Goal: Task Accomplishment & Management: Complete application form

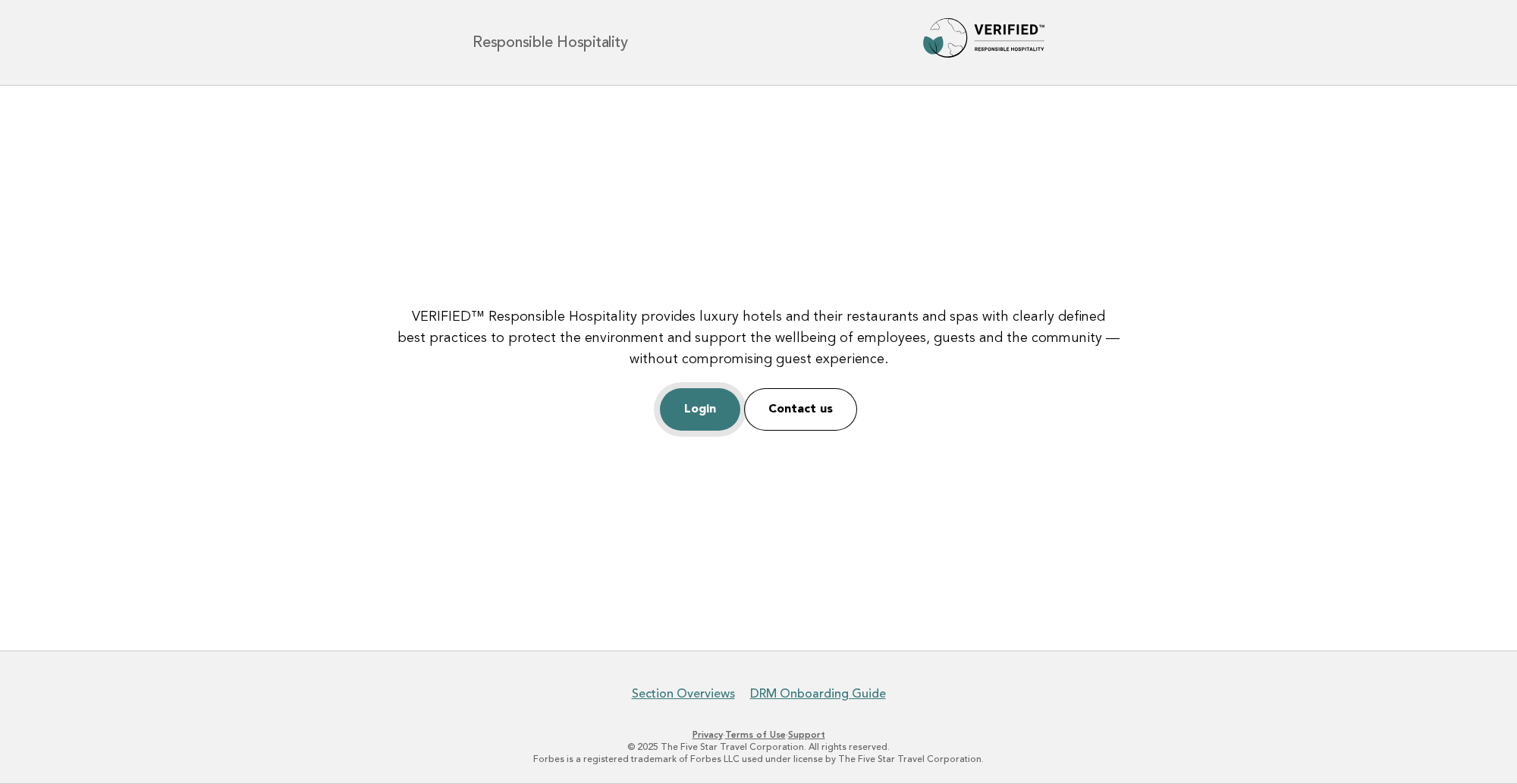
click at [713, 409] on link "Login" at bounding box center [701, 410] width 81 height 42
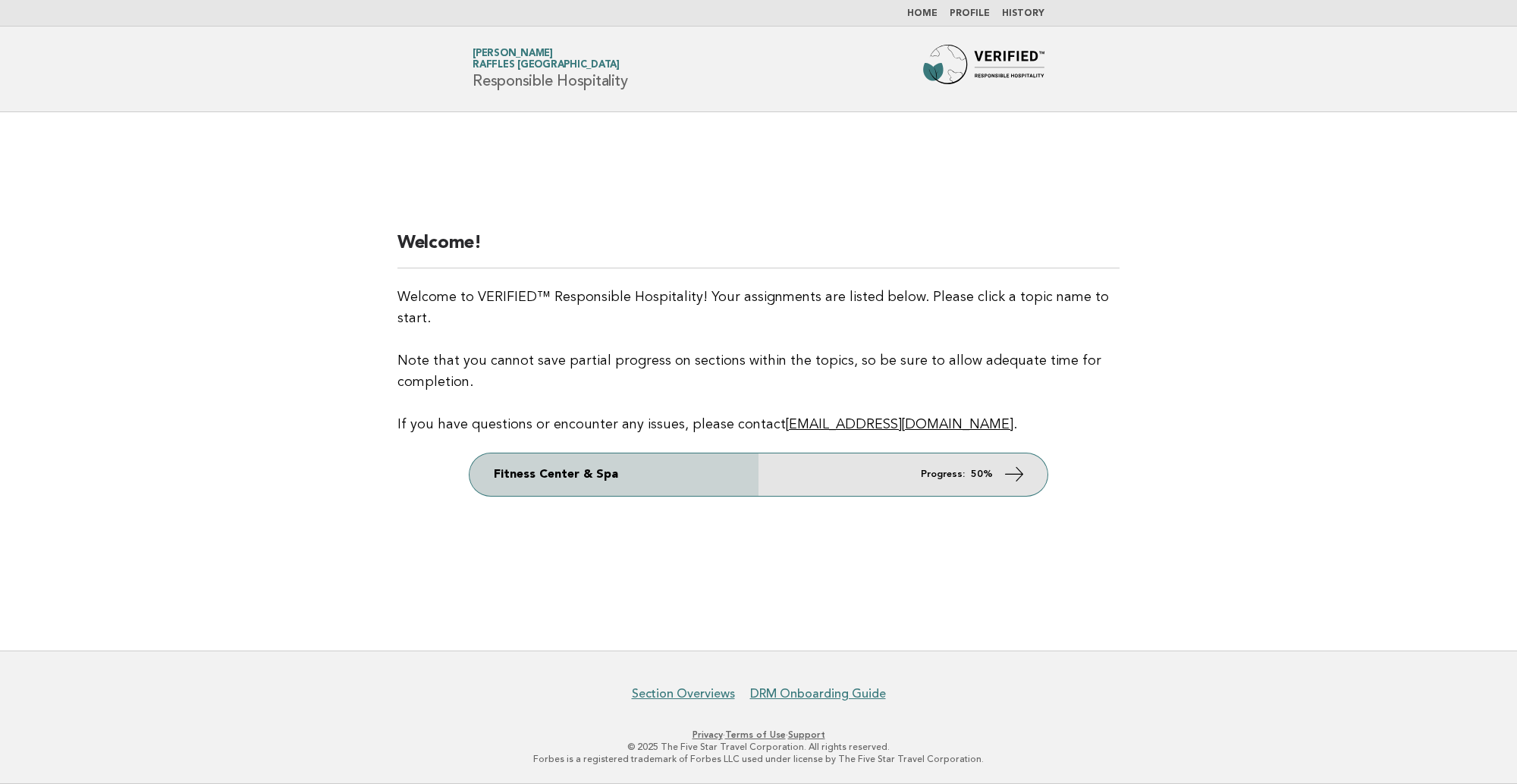
click at [805, 463] on link "Fitness Center & Spa Progress: 50%" at bounding box center [758, 474] width 579 height 42
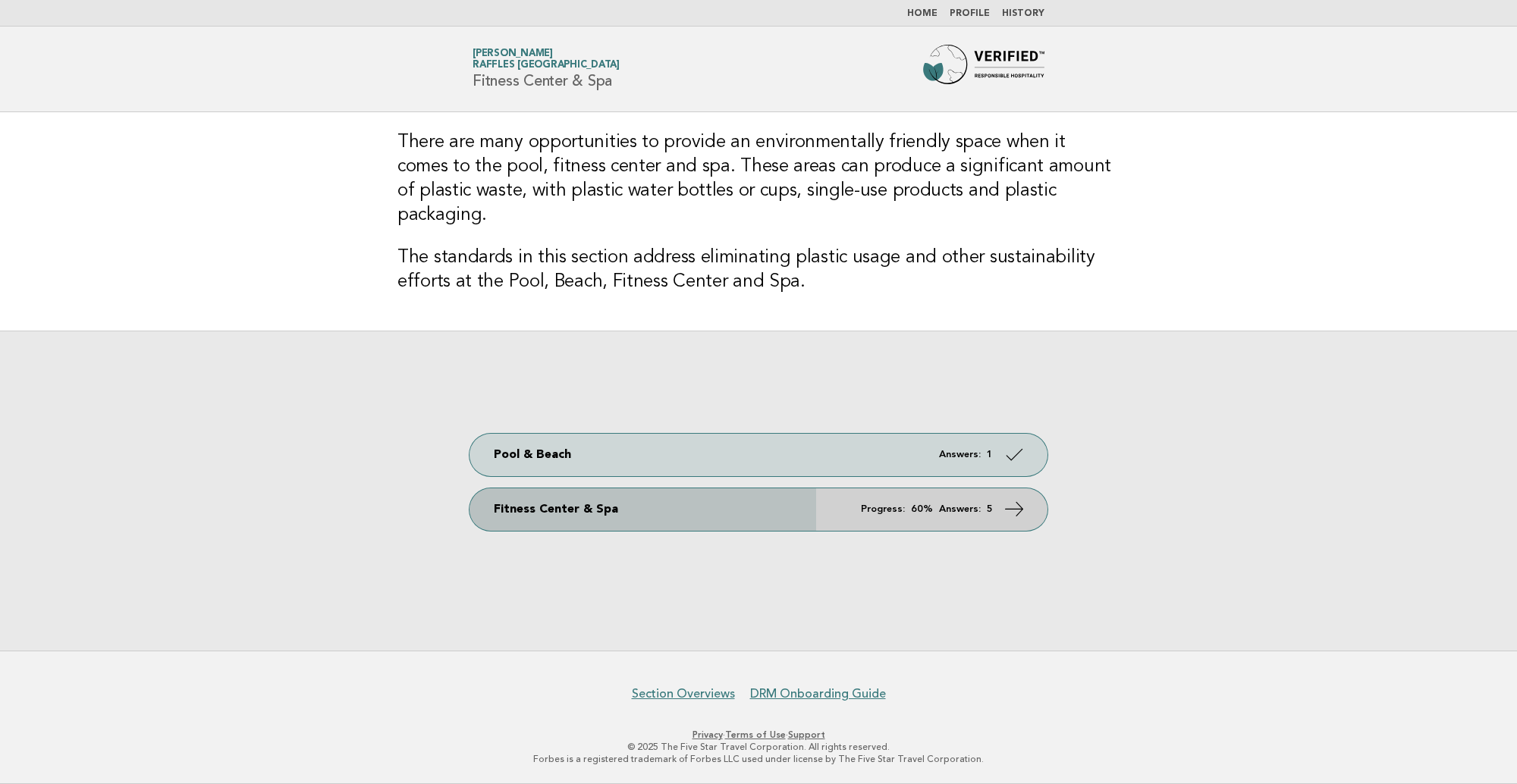
click at [840, 501] on link "Fitness Center & Spa Progress: 60% Answers: 5" at bounding box center [758, 510] width 579 height 42
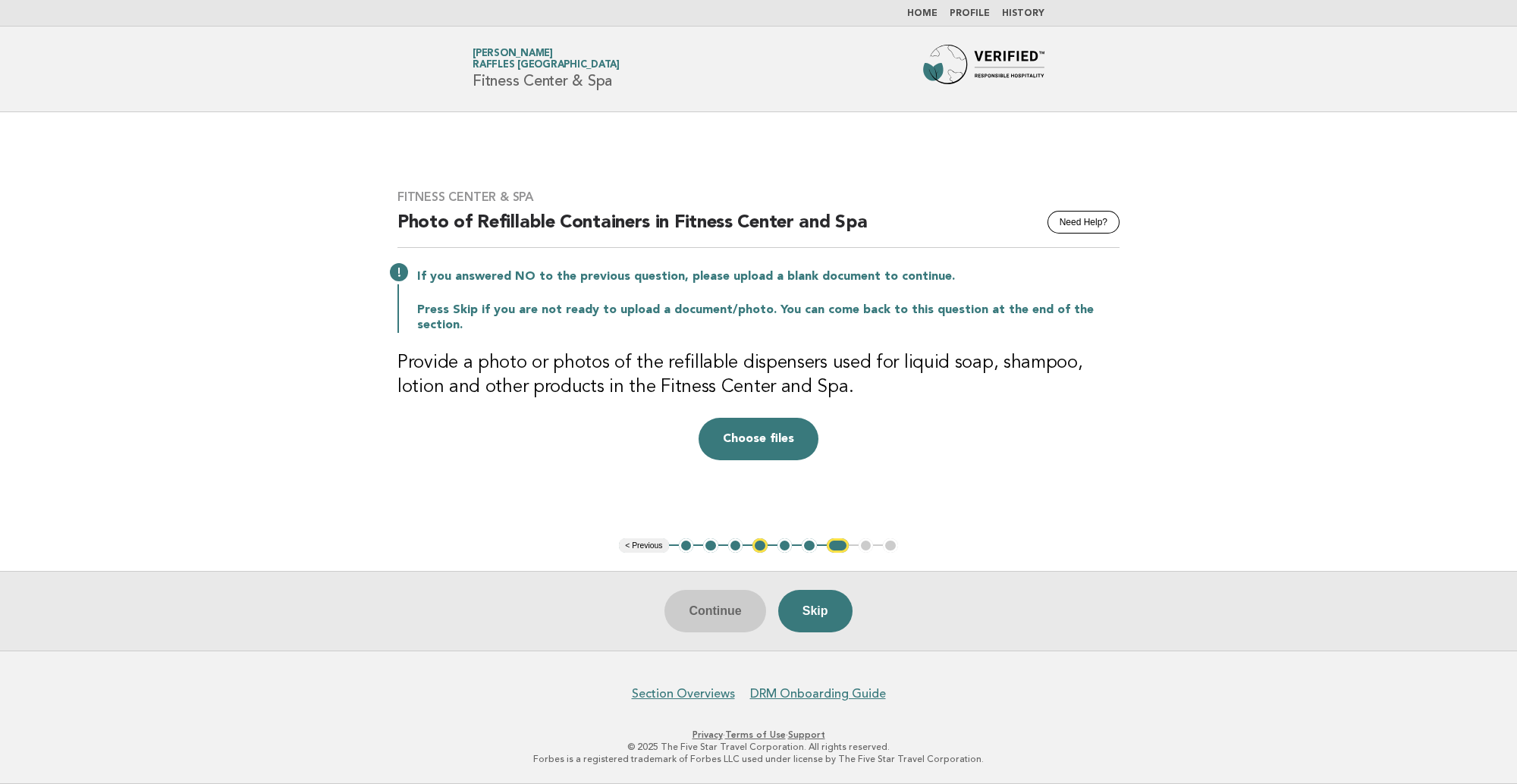
click at [650, 545] on button "< Previous" at bounding box center [643, 546] width 49 height 15
click at [645, 545] on button "< Previous" at bounding box center [643, 546] width 49 height 15
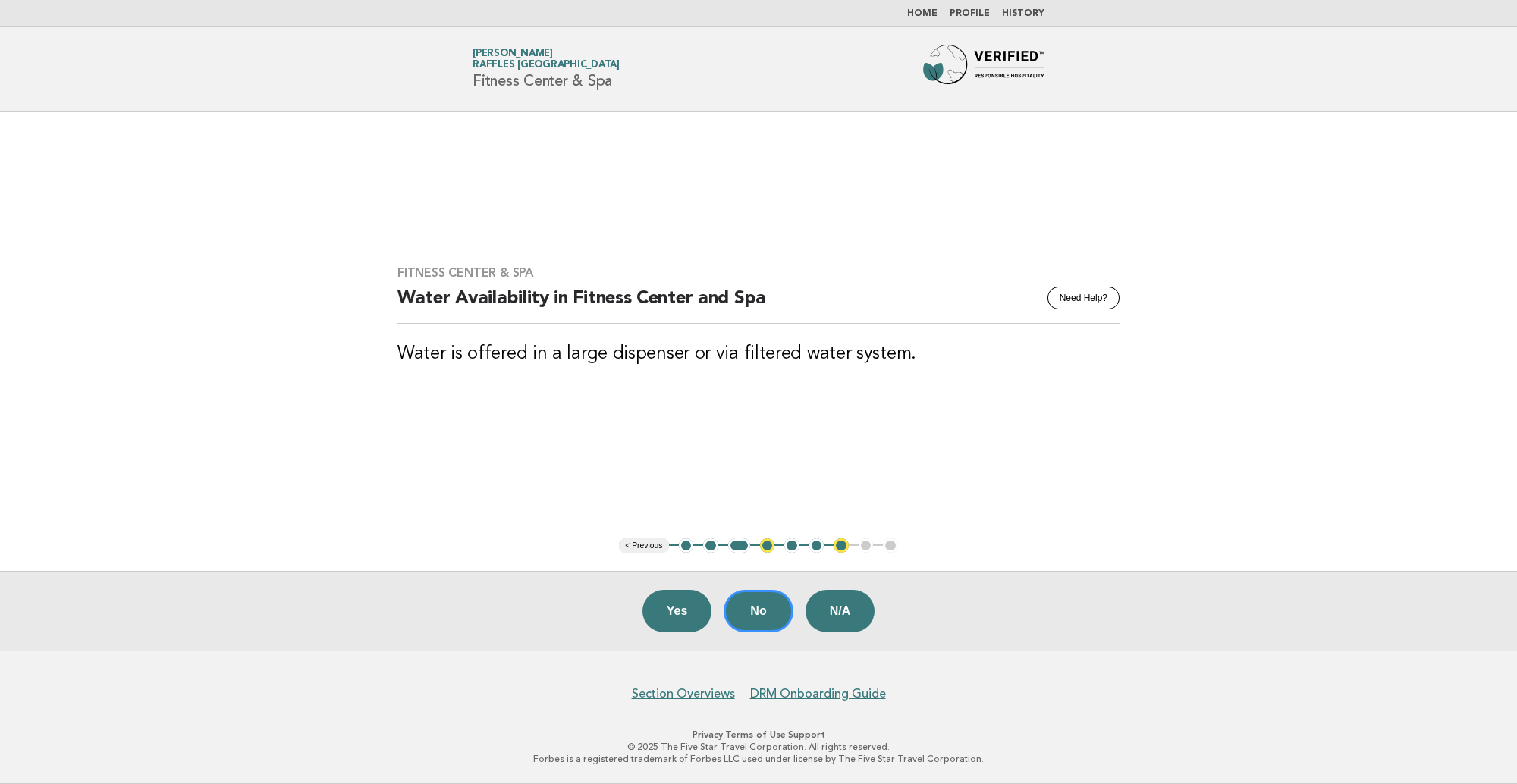
click at [650, 541] on button "< Previous" at bounding box center [643, 546] width 49 height 15
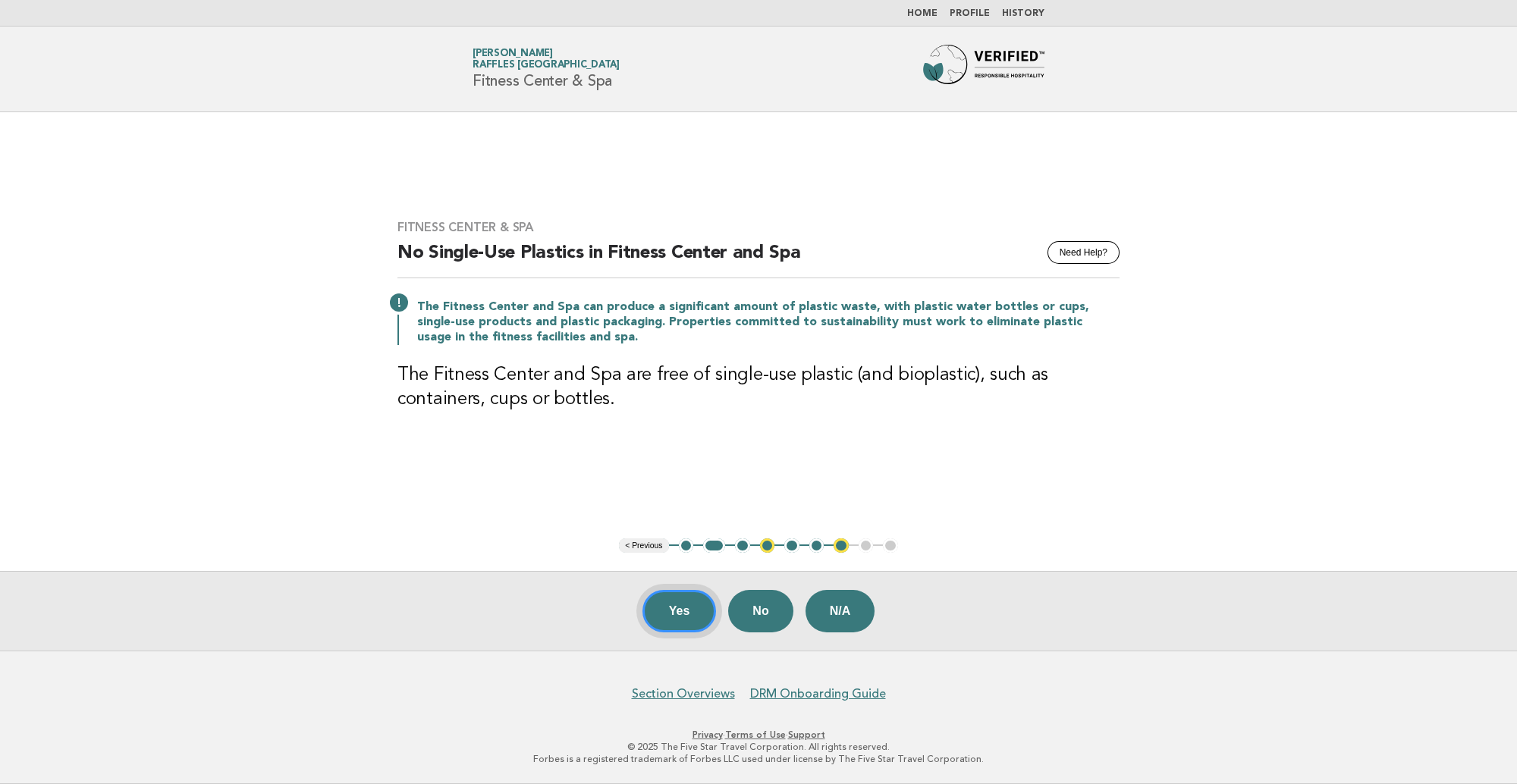
click at [666, 614] on button "Yes" at bounding box center [680, 611] width 74 height 42
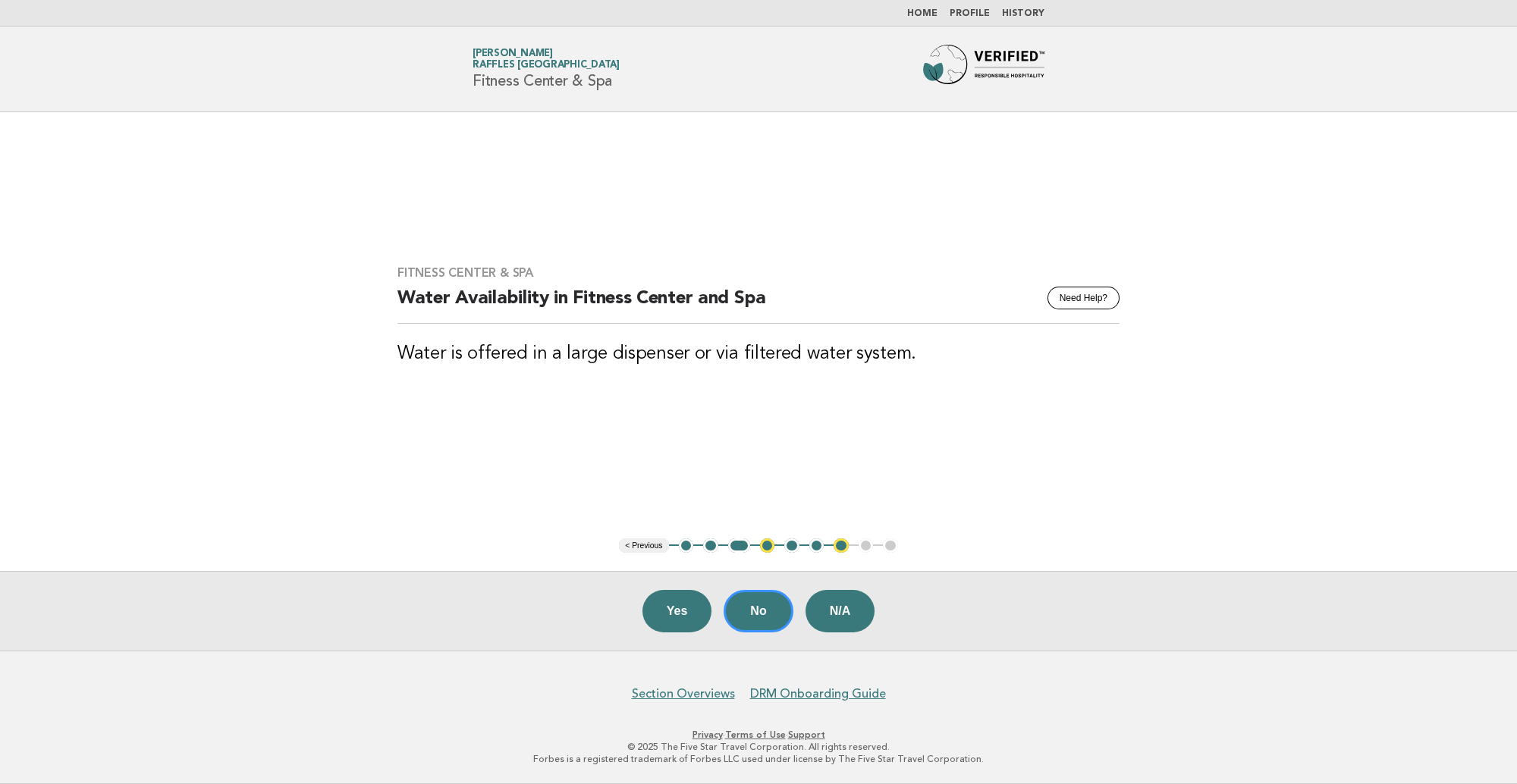
click at [666, 614] on button "Yes" at bounding box center [678, 611] width 70 height 42
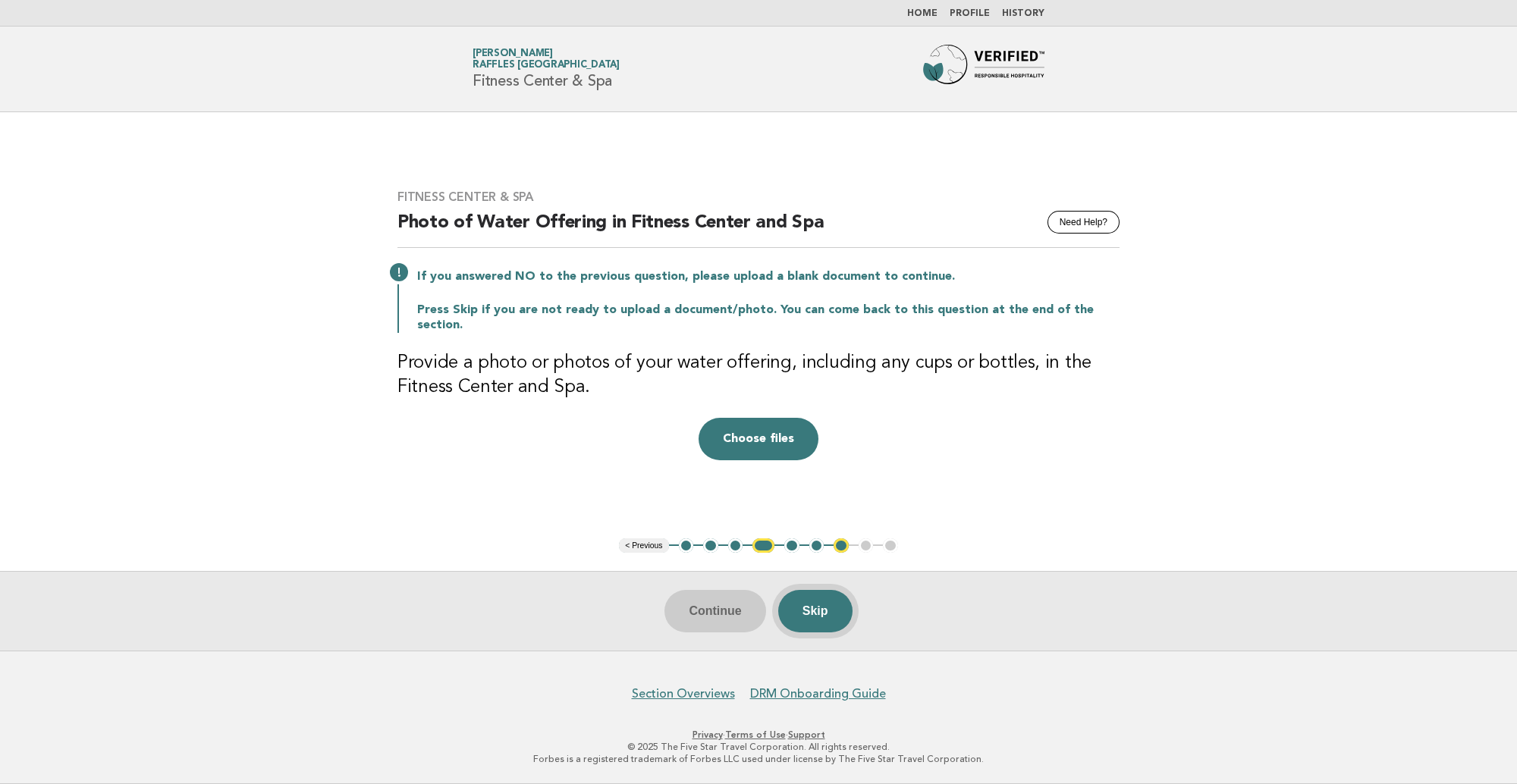
click at [816, 609] on button "Skip" at bounding box center [815, 611] width 74 height 42
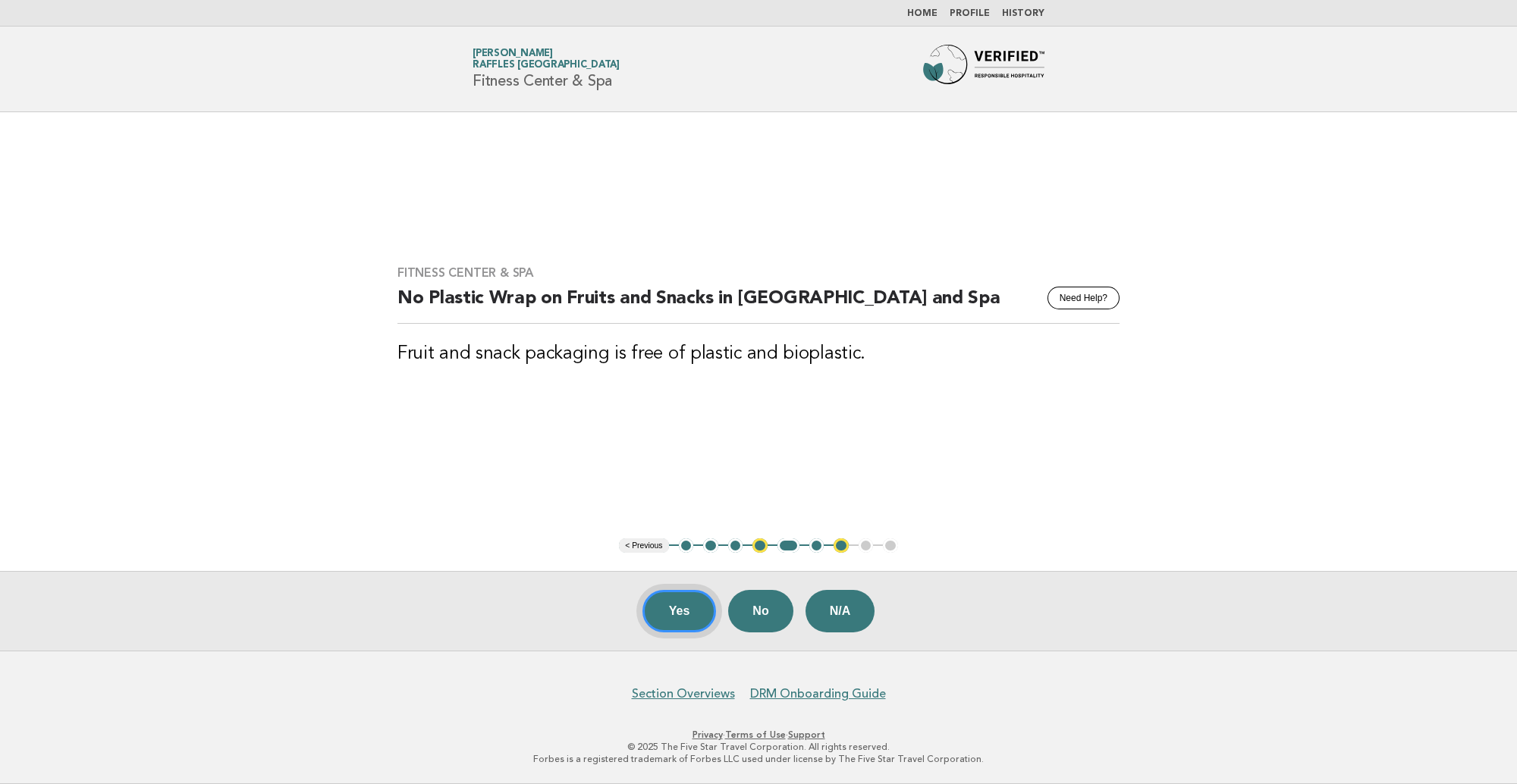
click at [699, 608] on button "Yes" at bounding box center [680, 611] width 74 height 42
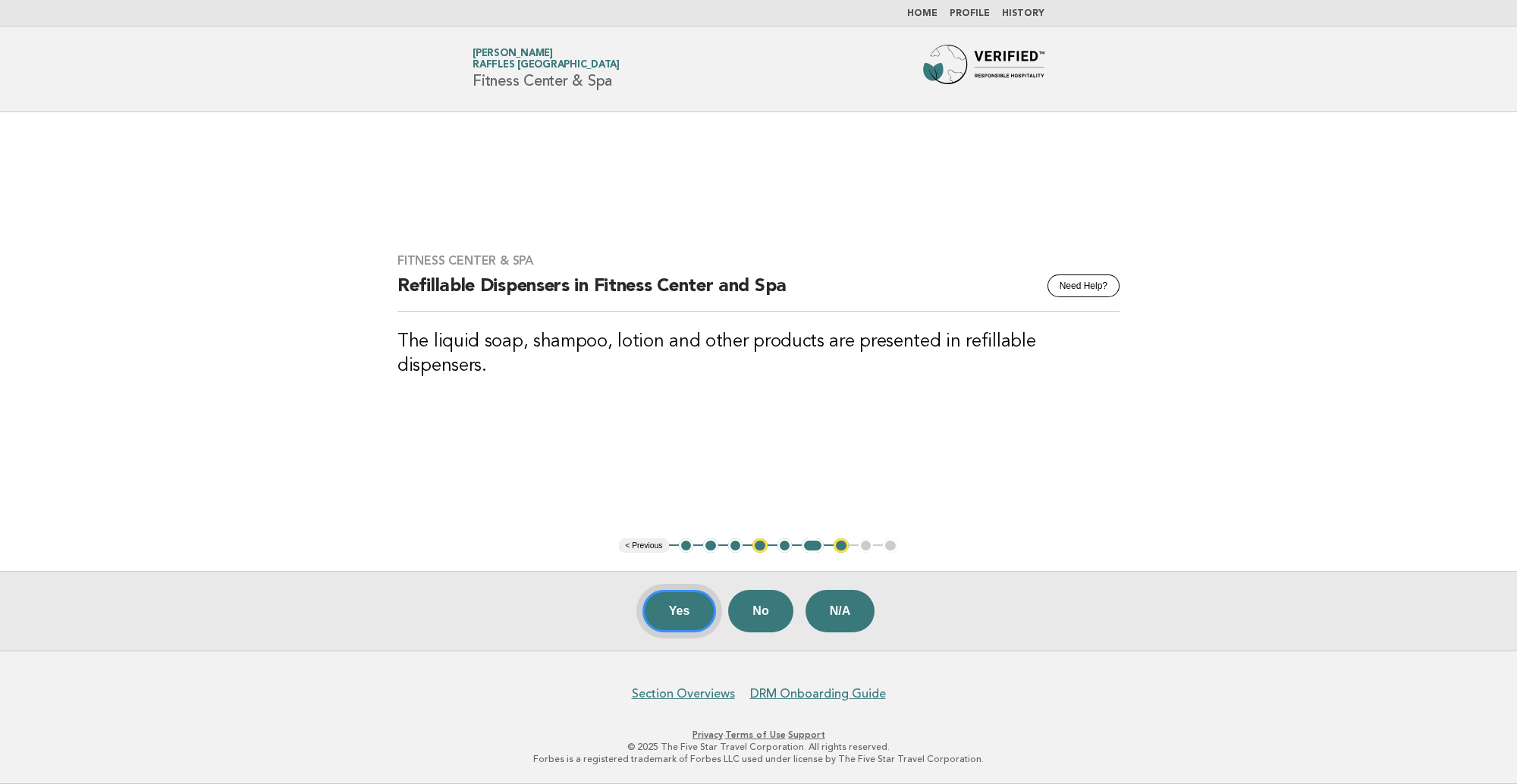
click at [671, 611] on button "Yes" at bounding box center [680, 611] width 74 height 42
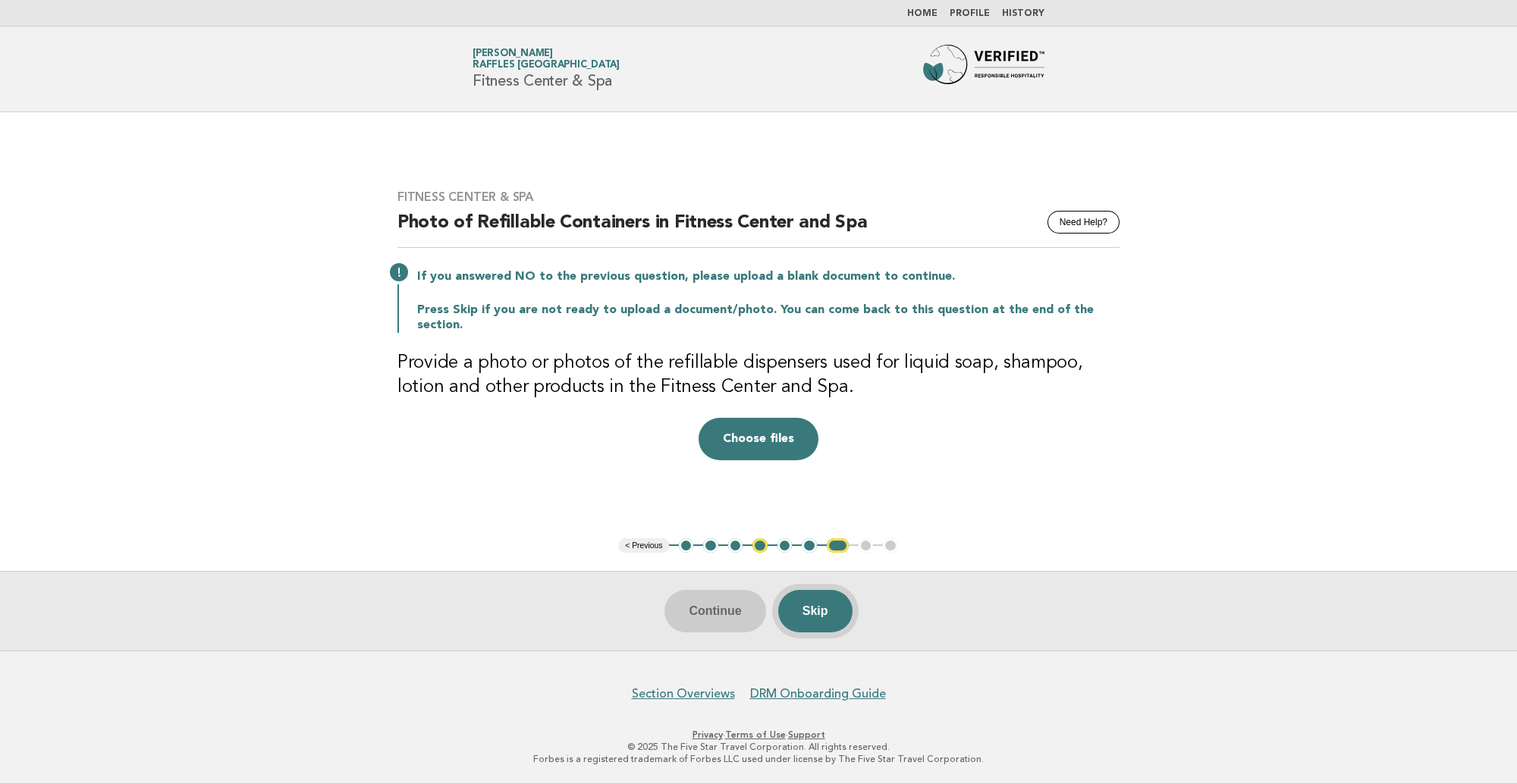
click at [822, 610] on button "Skip" at bounding box center [815, 611] width 74 height 42
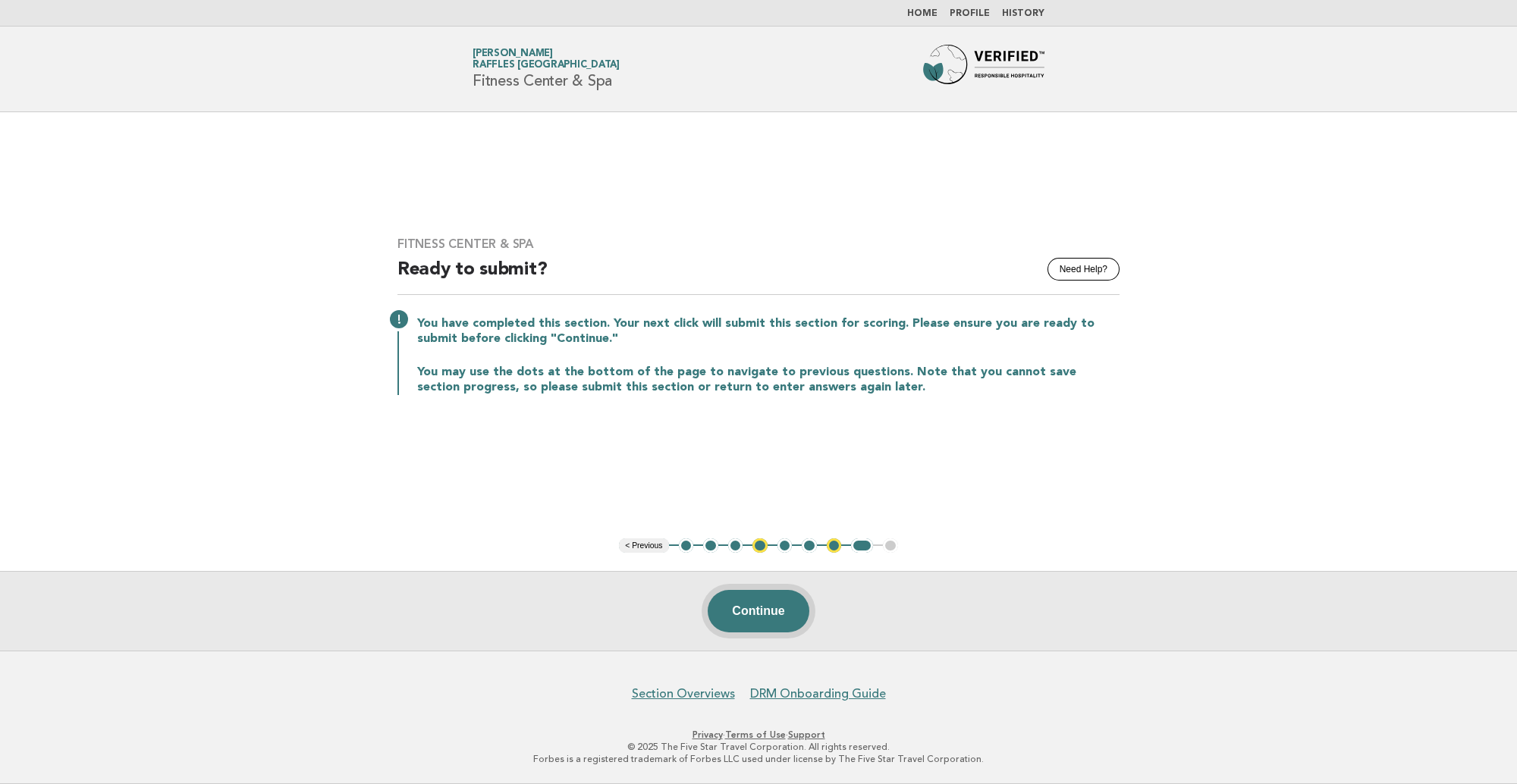
click at [771, 607] on button "Continue" at bounding box center [758, 611] width 101 height 42
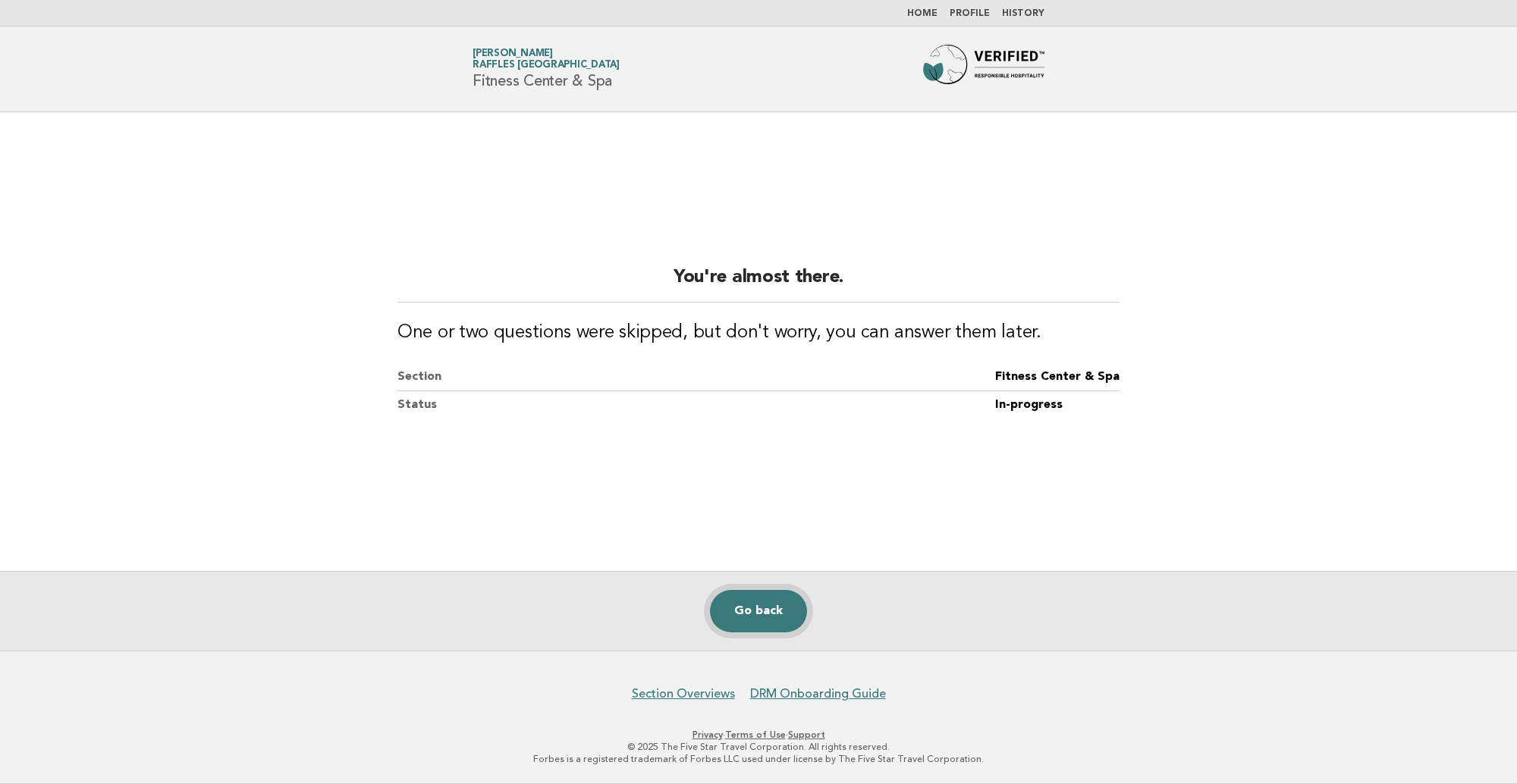
click at [754, 620] on link "Go back" at bounding box center [758, 611] width 97 height 42
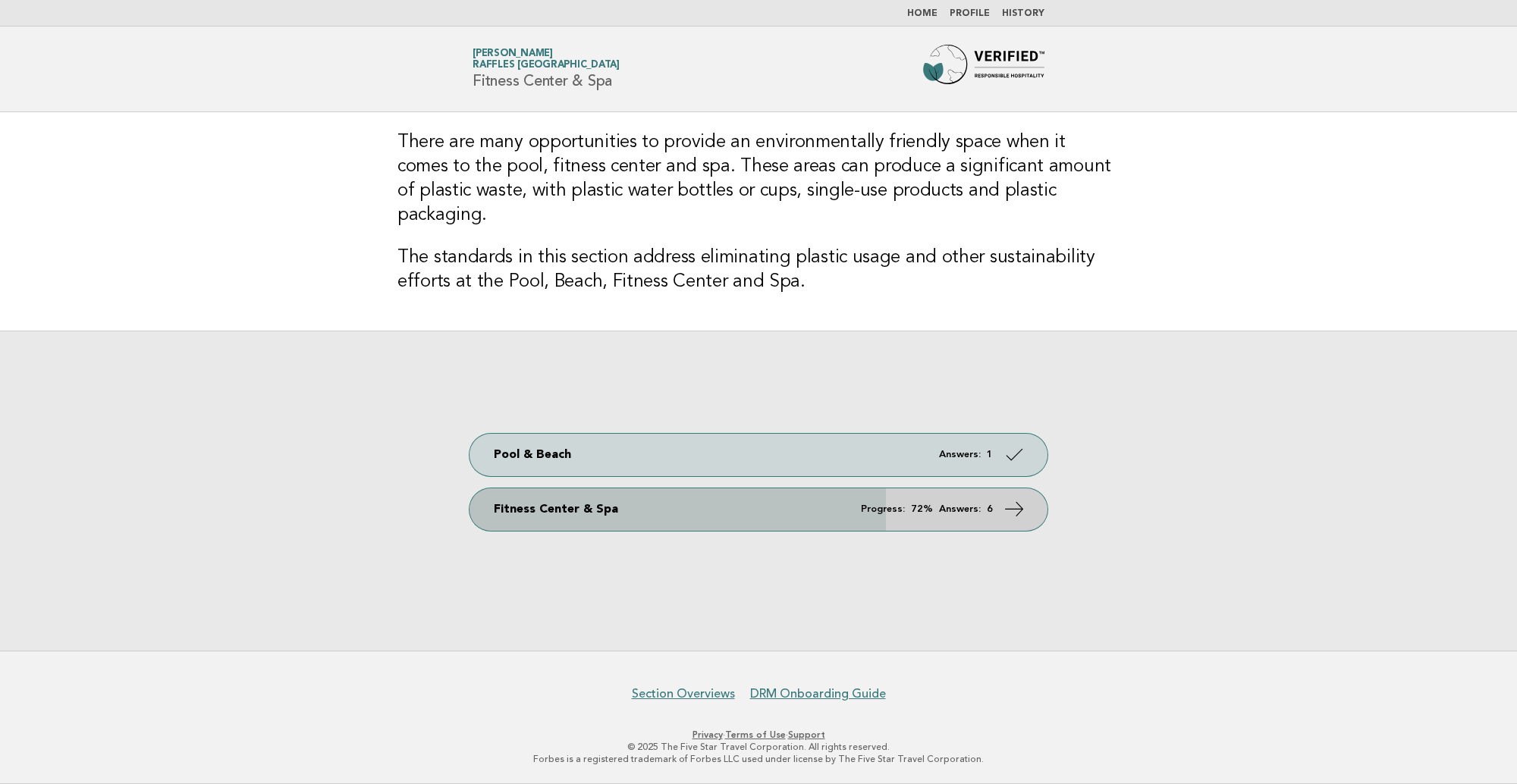
click at [795, 493] on link "Fitness Center & Spa Progress: 72% Answers: 6" at bounding box center [758, 510] width 579 height 42
click at [950, 504] on em "Answers:" at bounding box center [960, 509] width 41 height 10
